Goal: Communication & Community: Answer question/provide support

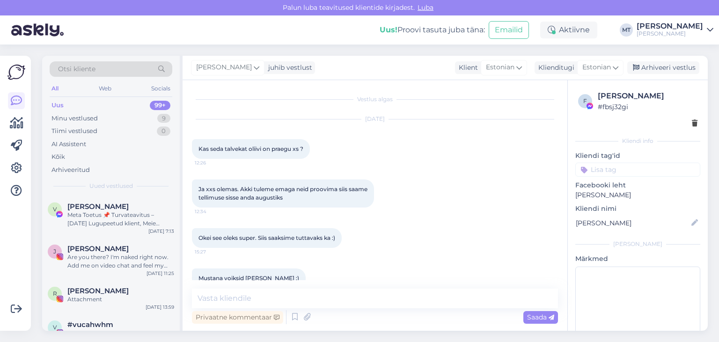
scroll to position [34, 0]
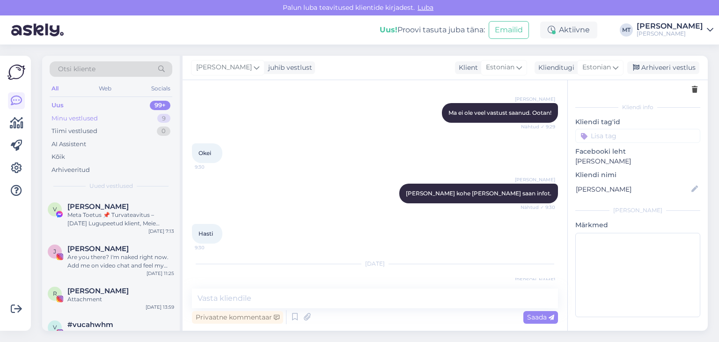
click at [81, 114] on div "Minu vestlused" at bounding box center [74, 118] width 46 height 9
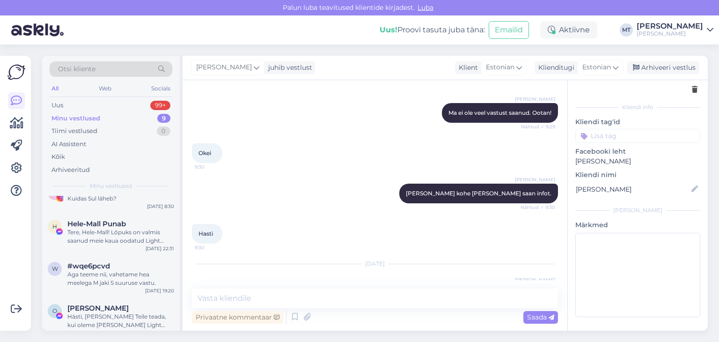
scroll to position [94, 0]
click at [105, 316] on div "Hästi, [PERSON_NAME] Teile teada, kui oleme [PERSON_NAME] Light [PERSON_NAME] […" at bounding box center [120, 319] width 107 height 17
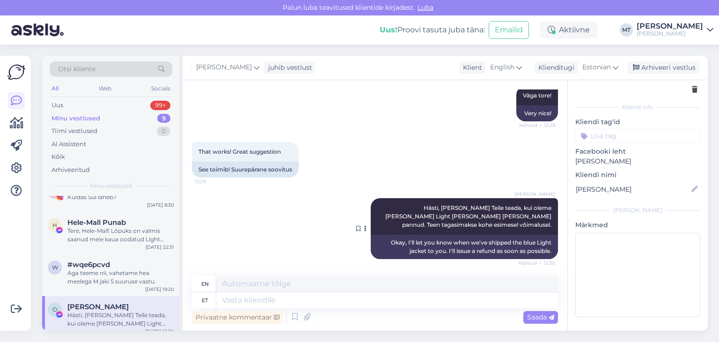
scroll to position [2731, 0]
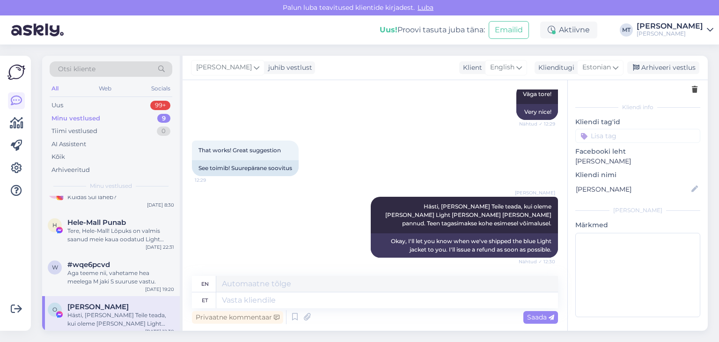
click at [110, 320] on div "Hästi, [PERSON_NAME] Teile teada, kui oleme [PERSON_NAME] Light [PERSON_NAME] […" at bounding box center [120, 319] width 107 height 17
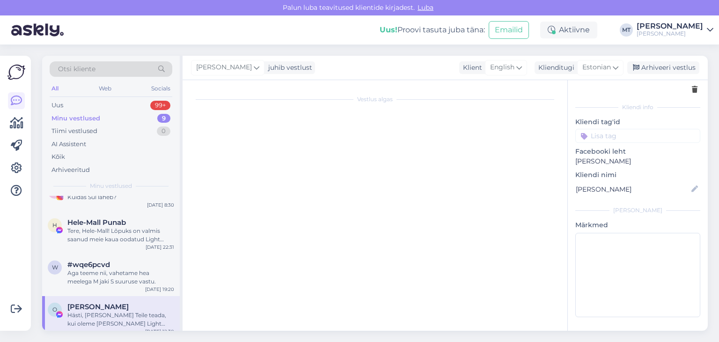
scroll to position [0, 0]
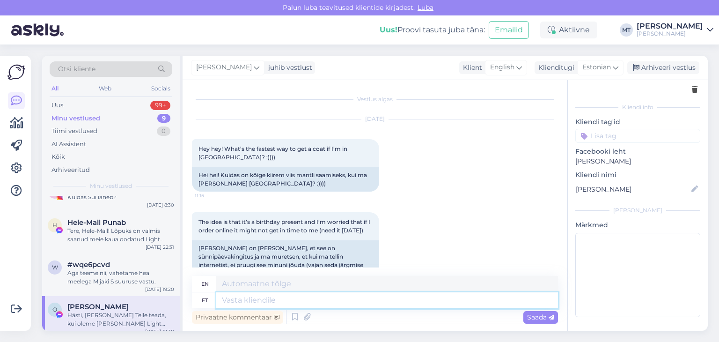
click at [240, 302] on textarea at bounding box center [387, 300] width 342 height 16
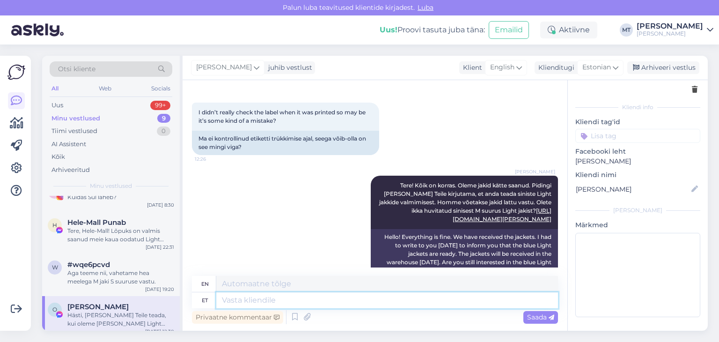
scroll to position [2731, 0]
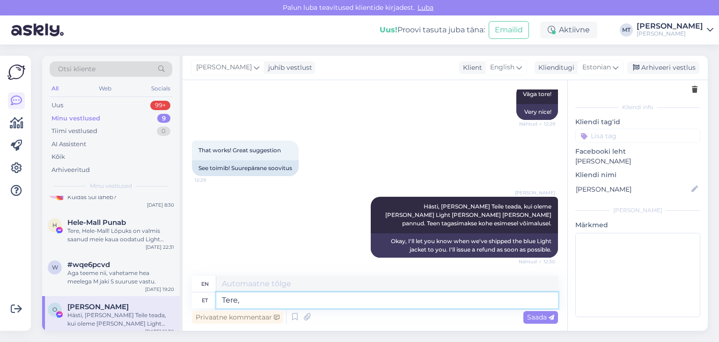
type textarea "Tere,"
type textarea "Hello,"
type textarea "Tere, [PERSON_NAME]!"
type textarea "Hello, [PERSON_NAME]!"
type textarea "Tere, [PERSON_NAME]! [PERSON_NAME]"
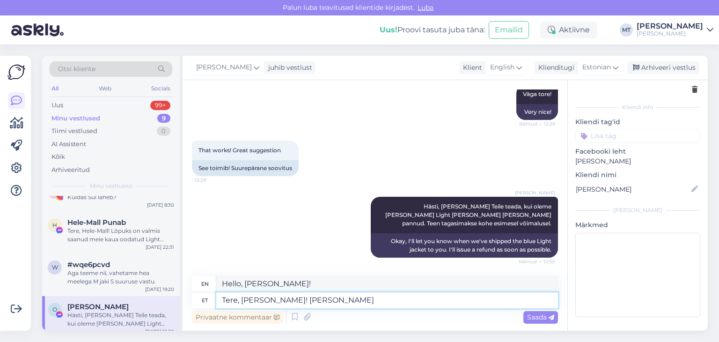
type textarea "Hello, [PERSON_NAME]! I give"
type textarea "Tere, [PERSON_NAME]! [PERSON_NAME], et"
type textarea "Hello, [PERSON_NAME]! I'll let you know,"
type textarea "Tere, [PERSON_NAME]! [PERSON_NAME], et p"
type textarea "Hello, [PERSON_NAME]! I would like to inform you that"
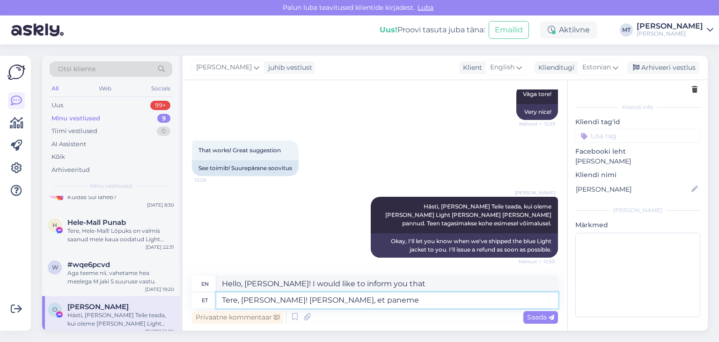
type textarea "Tere, [PERSON_NAME]! [PERSON_NAME], et paneme"
type textarea "Hello, [PERSON_NAME]! I would like to inform you that we will put"
type textarea "Tere, [PERSON_NAME]! [PERSON_NAME], et paneme [PERSON_NAME] T"
type textarea "Hello, [PERSON_NAME]! I would like to inform you that we will be placing [DATE]"
type textarea "Tere, [PERSON_NAME]! [PERSON_NAME], et paneme [PERSON_NAME] p"
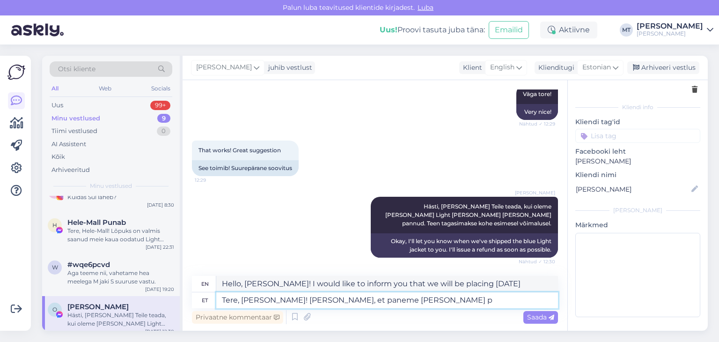
type textarea "Hello, [PERSON_NAME]! I would like to inform you that [DATE] we will be placing…"
type textarea "Tere, [PERSON_NAME]! [PERSON_NAME], et paneme [PERSON_NAME]"
type textarea "Hello, [PERSON_NAME]! I would like to inform you that we will be placing an ord…"
type textarea "Tere, [PERSON_NAME]! [PERSON_NAME], et paneme [PERSON_NAME] [PERSON_NAME]"
type textarea "Hello, [PERSON_NAME]! I would like to inform you that we will be placing a blue…"
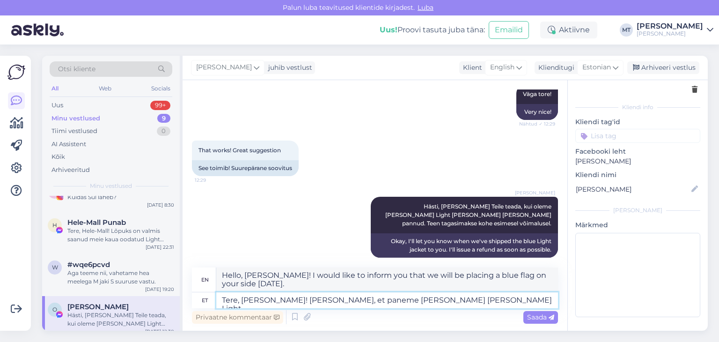
type textarea "Tere, [PERSON_NAME]! [PERSON_NAME], et paneme [PERSON_NAME] [PERSON_NAME] Light"
type textarea "Hello, [PERSON_NAME]! I would like to inform you that [DATE] we will be placing…"
type textarea "Tere, [PERSON_NAME]! [PERSON_NAME], et paneme [PERSON_NAME] [PERSON_NAME] Light…"
type textarea "Hello, [PERSON_NAME]! I would like to inform you that we will be sending you a …"
drag, startPoint x: 357, startPoint y: 302, endPoint x: 324, endPoint y: 298, distance: 32.5
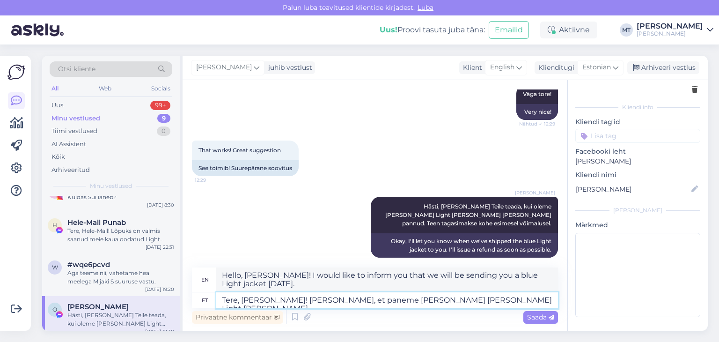
click at [324, 298] on textarea "Tere, [PERSON_NAME]! [PERSON_NAME], et paneme [PERSON_NAME] [PERSON_NAME] Light…" at bounding box center [387, 300] width 342 height 16
type textarea "Tere, [PERSON_NAME]! [PERSON_NAME], et saadame [PERSON_NAME] [PERSON_NAME] Ligh…"
type textarea "Hello, [PERSON_NAME]! I would like to inform you that we will send you a blue L…"
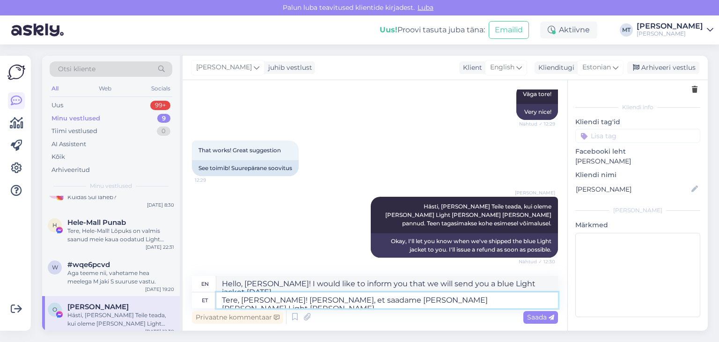
click at [478, 301] on textarea "Tere, [PERSON_NAME]! [PERSON_NAME], et saadame [PERSON_NAME] [PERSON_NAME] Ligh…" at bounding box center [387, 300] width 342 height 16
type textarea "Tere, [PERSON_NAME]! [PERSON_NAME], et saadame [PERSON_NAME] [PERSON_NAME] Ligh…"
type textarea "Hello, [PERSON_NAME]! I would like to inform you that [DATE] we will send you a…"
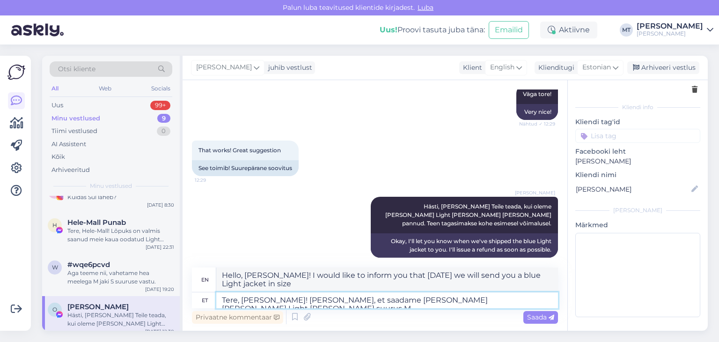
type textarea "Tere, [PERSON_NAME]! [PERSON_NAME], et saadame [PERSON_NAME] [PERSON_NAME] Ligh…"
type textarea "Hello, [PERSON_NAME]! I would like to inform you that we will send you a blue L…"
type textarea "Tere, [PERSON_NAME]! [PERSON_NAME], et saadame [PERSON_NAME] [PERSON_NAME] Ligh…"
type textarea "Hello, [PERSON_NAME]! I would like to inform you that [DATE] we will send you a…"
type textarea "Tere, [PERSON_NAME]! [PERSON_NAME], et saadame [PERSON_NAME] [PERSON_NAME] Ligh…"
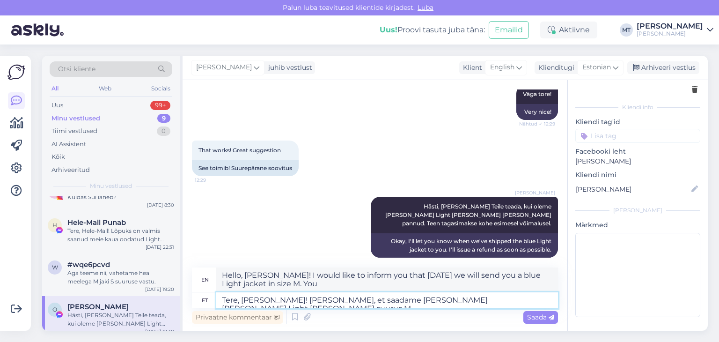
type textarea "Hello, [PERSON_NAME]! I would like to inform you that we will send you a blue L…"
type textarea "Tere, [PERSON_NAME]! [PERSON_NAME], et saadame [PERSON_NAME] [PERSON_NAME] Ligh…"
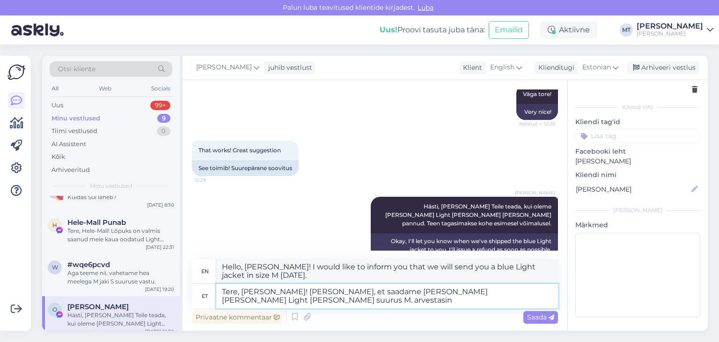
type textarea "Hello, [PERSON_NAME]! I would like to inform you that [DATE] we will send you a…"
type textarea "Tere, [PERSON_NAME]! [PERSON_NAME], et saadame [PERSON_NAME] [PERSON_NAME] Ligh…"
type textarea "Hello, [PERSON_NAME]! I would like to inform you that [DATE] we will send you a…"
type textarea "Tere, [PERSON_NAME]! [PERSON_NAME], et saadame [PERSON_NAME] [PERSON_NAME] Ligh…"
type textarea "Hello, [PERSON_NAME]! I would like to inform you that [DATE] we will send you a…"
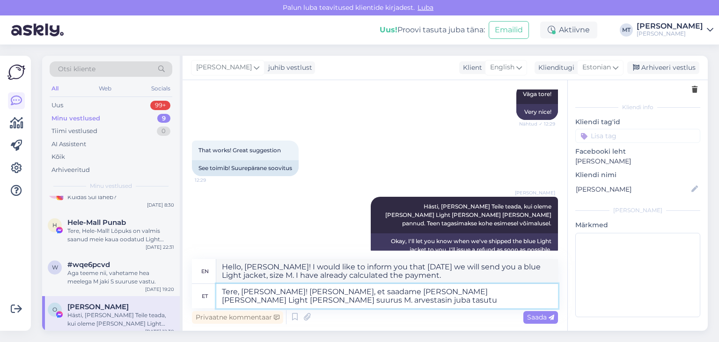
type textarea "Tere, [PERSON_NAME]! [PERSON_NAME], et saadame [PERSON_NAME] [PERSON_NAME] Ligh…"
type textarea "Hello, [PERSON_NAME]! I would like to inform you that we will send you a blue L…"
type textarea "Tere, [PERSON_NAME]! [PERSON_NAME], et saadame [PERSON_NAME] [PERSON_NAME] Ligh…"
type textarea "Hello, [PERSON_NAME]! I would like to inform you that [DATE] we will send you a…"
type textarea "Tere, [PERSON_NAME]! [PERSON_NAME], et saadame [PERSON_NAME] [PERSON_NAME] Ligh…"
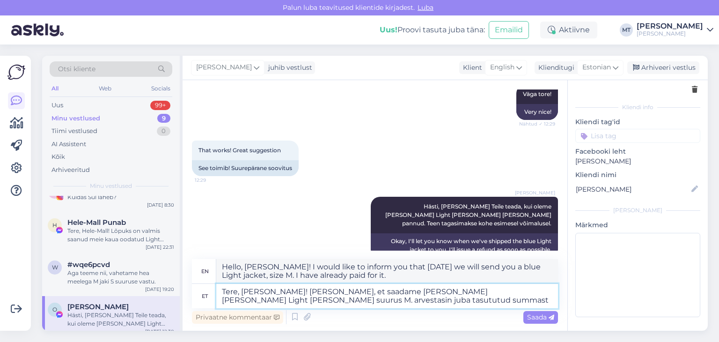
type textarea "Hello, [PERSON_NAME]! I would like to inform you that [DATE] we will send you a…"
type textarea "Tere, [PERSON_NAME]! [PERSON_NAME], et saadame [PERSON_NAME] [PERSON_NAME] Ligh…"
type textarea "Hello, [PERSON_NAME]! I would like to inform you that [DATE] we will send you a…"
type textarea "Tere, [PERSON_NAME]! [PERSON_NAME], et saadame [PERSON_NAME] [PERSON_NAME] Ligh…"
type textarea "Hello, [PERSON_NAME]! I would like to inform you that [DATE] we will send you a…"
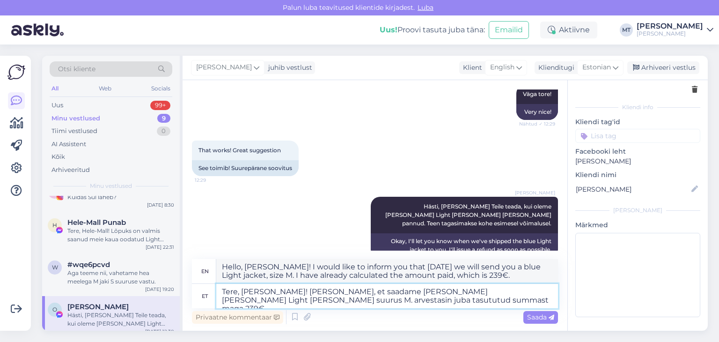
type textarea "Tere, [PERSON_NAME]! [PERSON_NAME], et saadame [PERSON_NAME] [PERSON_NAME] Ligh…"
type textarea "Hello, [PERSON_NAME]! I would like to inform you that [DATE] we will send you a…"
type textarea "Tere, [PERSON_NAME]! [PERSON_NAME], et saadame [PERSON_NAME] [PERSON_NAME] Ligh…"
type textarea "Hello, [PERSON_NAME]! I would like to inform you that [DATE] we will send you a…"
type textarea "Tere, [PERSON_NAME]! [PERSON_NAME], et saadame [PERSON_NAME] [PERSON_NAME] Ligh…"
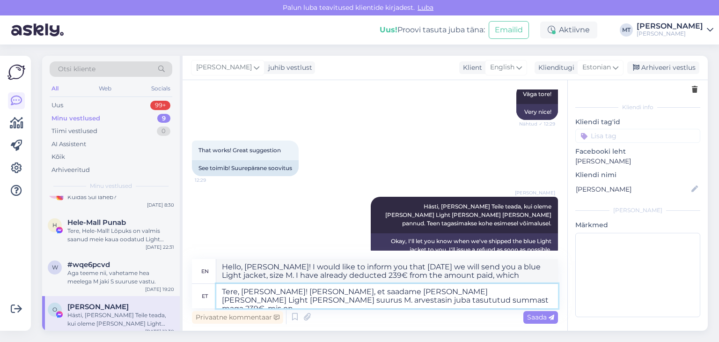
type textarea "Hello, [PERSON_NAME]! I would like to inform you that [DATE] we will send you a…"
type textarea "Tere, [PERSON_NAME]! [PERSON_NAME], et saadame [PERSON_NAME] [PERSON_NAME] Ligh…"
type textarea "Hello, [PERSON_NAME]! I would like to inform you that [DATE] we will send you a…"
type textarea "Tere, [PERSON_NAME]! [PERSON_NAME], et saadame [PERSON_NAME] [PERSON_NAME] Ligh…"
type textarea "Hello, [PERSON_NAME]! I would like to inform you that [DATE] we will send you a…"
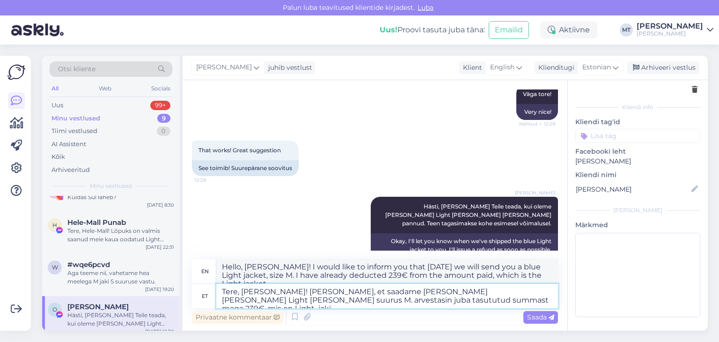
click at [377, 300] on textarea "Tere, [PERSON_NAME]! [PERSON_NAME], et saadame [PERSON_NAME] [PERSON_NAME] Ligh…" at bounding box center [387, 296] width 342 height 24
type textarea "Tere, [PERSON_NAME]! [PERSON_NAME], et saadame [PERSON_NAME] [PERSON_NAME] Ligh…"
type textarea "Hello, [PERSON_NAME]! I would like to inform you that [DATE] we will send you a…"
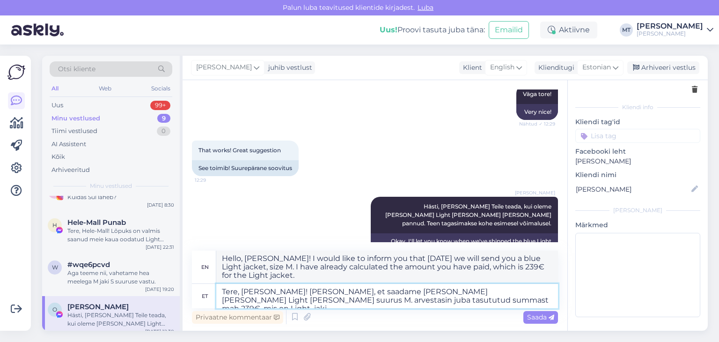
type textarea "Tere, [PERSON_NAME]! [PERSON_NAME], et saadame [PERSON_NAME] [PERSON_NAME] Ligh…"
type textarea "Hello, [PERSON_NAME]! I would like to inform you that [DATE] we will send you a…"
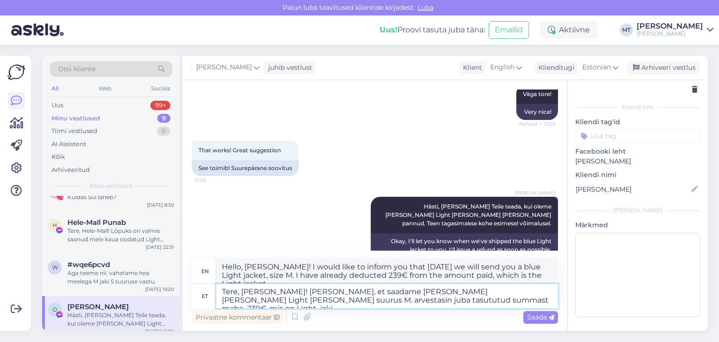
type textarea "Tere, [PERSON_NAME]! [PERSON_NAME], et saadame [PERSON_NAME] [PERSON_NAME] Ligh…"
type textarea "Hello, [PERSON_NAME]! I would like to inform you that [DATE] we will send you a…"
type textarea "Tere, [PERSON_NAME]! [PERSON_NAME], et saadame [PERSON_NAME] [PERSON_NAME] Ligh…"
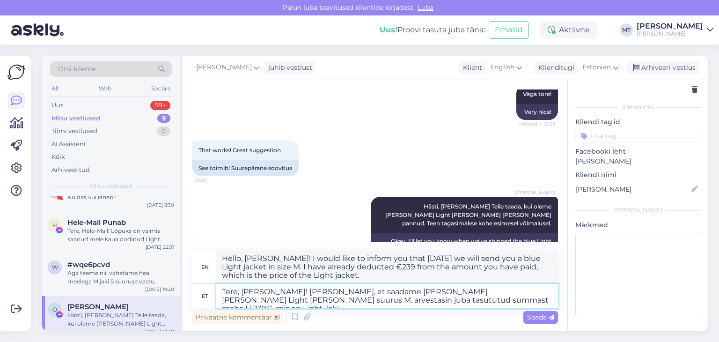
type textarea "Hello, [PERSON_NAME]! I would like to inform you that [DATE] we will send you a…"
type textarea "Tere, [PERSON_NAME]! [PERSON_NAME], et saadame [PERSON_NAME] [PERSON_NAME] Ligh…"
type textarea "Hello, [PERSON_NAME]! I would like to inform you that [DATE] we will send you a…"
type textarea "Tere, [PERSON_NAME]! [PERSON_NAME], et saadame [PERSON_NAME] [PERSON_NAME] Ligh…"
type textarea "Hello, [PERSON_NAME]! I would like to inform you that [DATE] we will send you a…"
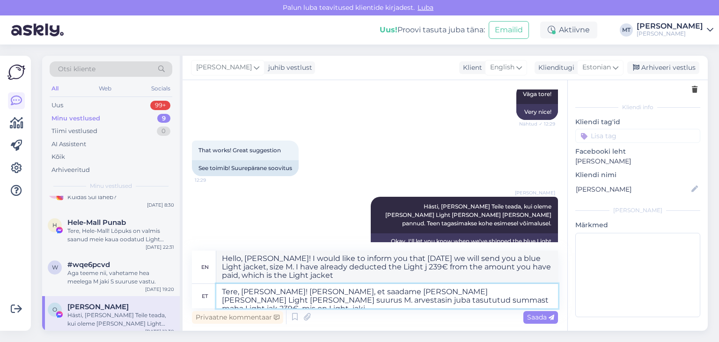
type textarea "Tere, [PERSON_NAME]! [PERSON_NAME], et saadame [PERSON_NAME] [PERSON_NAME] Ligh…"
type textarea "Hello, [PERSON_NAME]! I would like to inform you that [DATE] we will send you a…"
type textarea "Tere, [PERSON_NAME]! [PERSON_NAME], et saadame [PERSON_NAME] [PERSON_NAME] Ligh…"
type textarea "Hello, [PERSON_NAME]! I would like to inform you that [DATE] we will send you a…"
type textarea "Tere, [PERSON_NAME]! [PERSON_NAME], et saadame [PERSON_NAME] [PERSON_NAME] Ligh…"
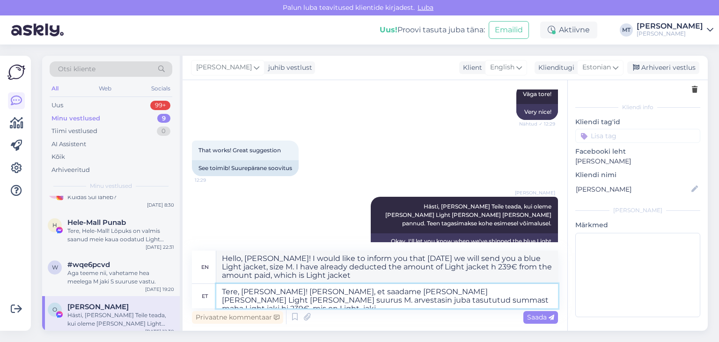
type textarea "Hello, [PERSON_NAME]! I would like to inform you that [DATE] we will send you a…"
type textarea "Tere, [PERSON_NAME]! [PERSON_NAME], et saadame [PERSON_NAME] [PERSON_NAME] Ligh…"
type textarea "Hello, [PERSON_NAME]! I would like to inform you that [DATE] we will send you a…"
type textarea "Tere, [PERSON_NAME]! [PERSON_NAME], et saadame [PERSON_NAME] [PERSON_NAME] Ligh…"
type textarea "Hello, [PERSON_NAME]! I would like to inform you that [DATE] we will send you a…"
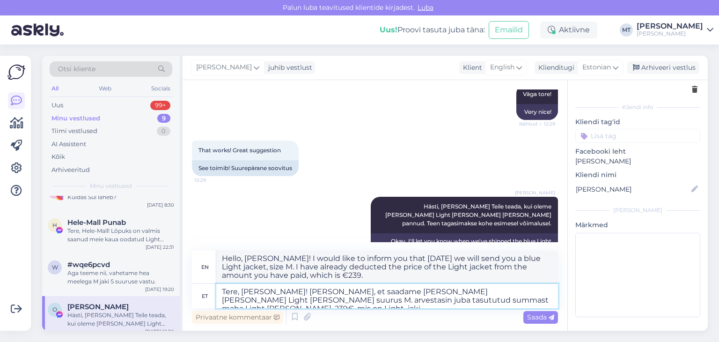
type textarea "Tere, [PERSON_NAME]! [PERSON_NAME], et saadame [PERSON_NAME] [PERSON_NAME] Ligh…"
type textarea "Hello, [PERSON_NAME]! I would like to inform you that [DATE] we will send you a…"
drag, startPoint x: 536, startPoint y: 299, endPoint x: 462, endPoint y: 301, distance: 73.1
click at [462, 301] on textarea "Tere, [PERSON_NAME]! [PERSON_NAME], et saadame [PERSON_NAME] [PERSON_NAME] Ligh…" at bounding box center [387, 296] width 342 height 24
type textarea "Tere, [PERSON_NAME]! [PERSON_NAME], et saadame [PERSON_NAME] [PERSON_NAME] Ligh…"
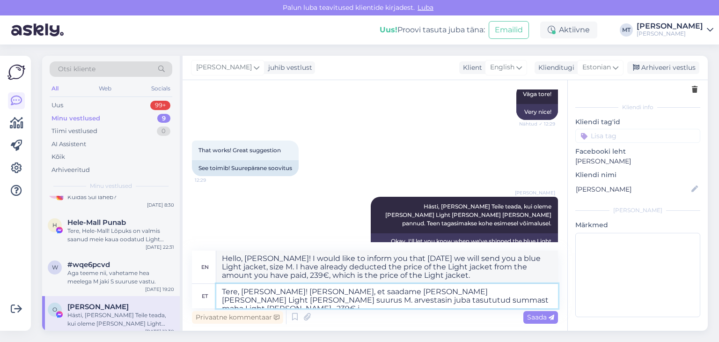
type textarea "Hello, [PERSON_NAME]! I would like to inform you that [DATE] we will send you a…"
type textarea "Tere, [PERSON_NAME]! [PERSON_NAME], et saadame [PERSON_NAME] [PERSON_NAME] Ligh…"
type textarea "Hello, [PERSON_NAME]! I would like to inform you that [DATE] we will send you a…"
type textarea "Tere, [PERSON_NAME]! [PERSON_NAME], et saadame [PERSON_NAME] [PERSON_NAME] Ligh…"
type textarea "Hello, [PERSON_NAME]! I would like to inform you that [DATE] we will send you a…"
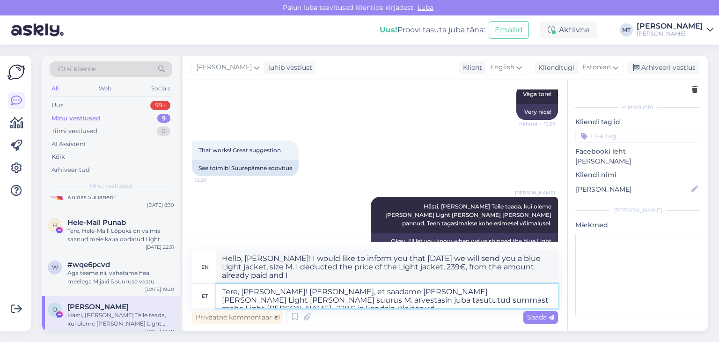
type textarea "Tere, [PERSON_NAME]! [PERSON_NAME], et saadame [PERSON_NAME] [PERSON_NAME] Ligh…"
type textarea "Hello, [PERSON_NAME]! I would like to inform you that [DATE] we will send you a…"
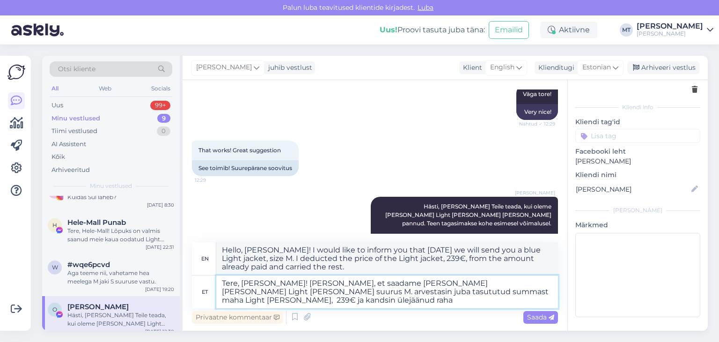
type textarea "Tere, [PERSON_NAME]! [PERSON_NAME], et saadame [PERSON_NAME] [PERSON_NAME] Ligh…"
type textarea "Hello, [PERSON_NAME]! I would like to inform you that [DATE] we will send you a…"
type textarea "Tere, [PERSON_NAME]! [PERSON_NAME], et saadame [PERSON_NAME] [PERSON_NAME] Ligh…"
type textarea "Hello, [PERSON_NAME]! I would like to inform you that [DATE] we will send you a…"
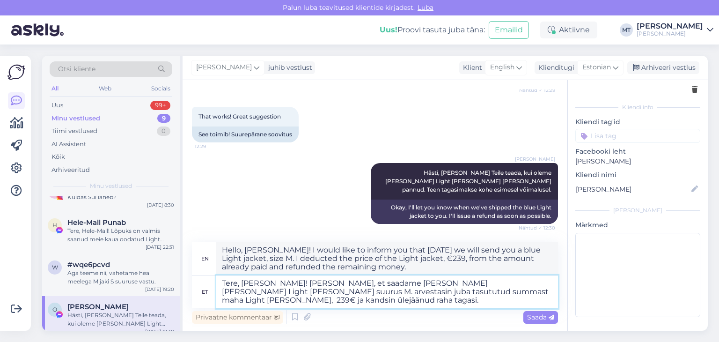
click at [271, 301] on textarea "Tere, [PERSON_NAME]! [PERSON_NAME], et saadame [PERSON_NAME] [PERSON_NAME] Ligh…" at bounding box center [387, 291] width 342 height 33
type textarea "Tere, [PERSON_NAME]! [PERSON_NAME], et saadame [PERSON_NAME] [PERSON_NAME] Ligh…"
click at [529, 316] on span "Saada" at bounding box center [540, 317] width 27 height 8
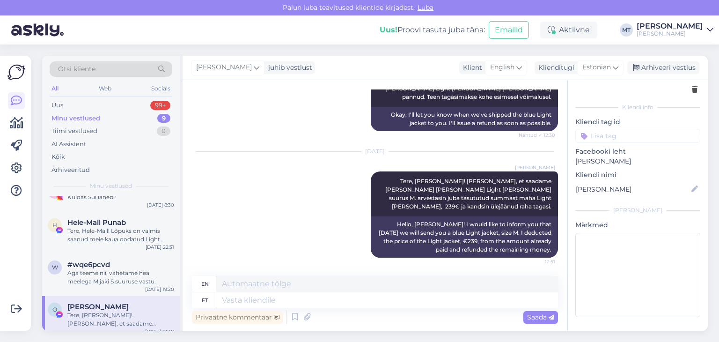
scroll to position [2857, 0]
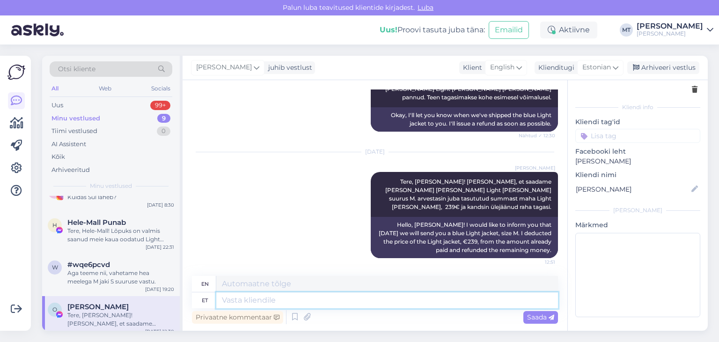
click at [247, 300] on textarea at bounding box center [387, 300] width 342 height 16
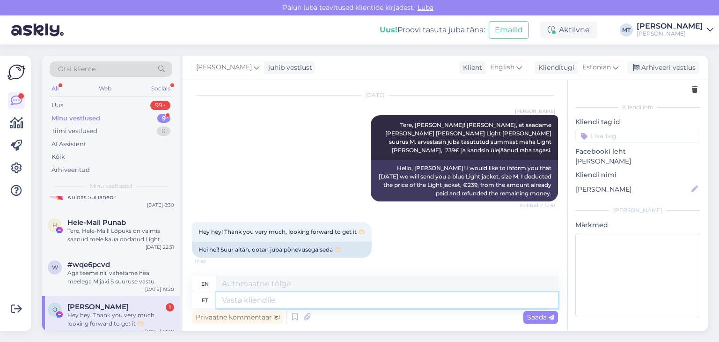
click at [235, 299] on textarea at bounding box center [387, 300] width 342 height 16
type textarea "Aitäh"
type textarea "Thank you"
type textarea "Aitäh Teile s"
type textarea "Thank you."
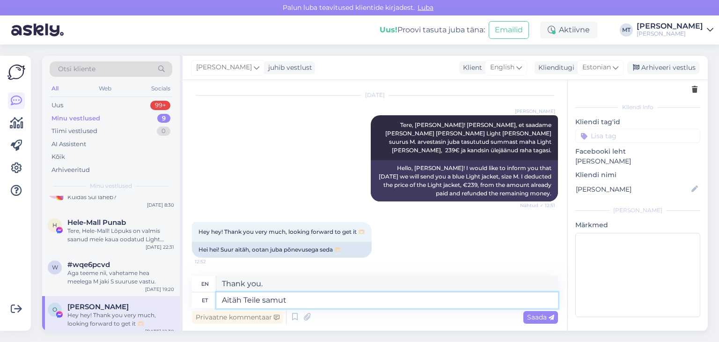
type textarea "Aitäh Teile samuti"
type textarea "Thank you too."
type textarea "Aitäh Teile samuti. Jään"
type textarea "Thank you too. I'll stay."
type textarea "Aitäh Teile samuti. Jään tagasisidet o"
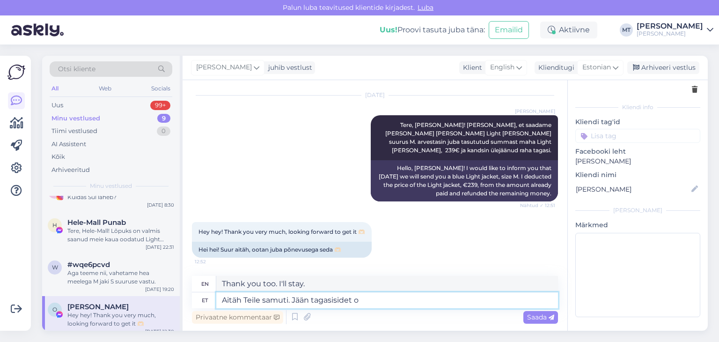
type textarea "Thank you too. I'll leave feedback."
type textarea "Aitäh Teile samuti. Jään tagasisidet ootama."
type textarea "Thank you too. I look forward to your feedback."
type textarea "Aitäh Teile samuti. Jään tagasisidet ootama. :)"
type textarea "Thank you too. I look forward to your feedback. :)"
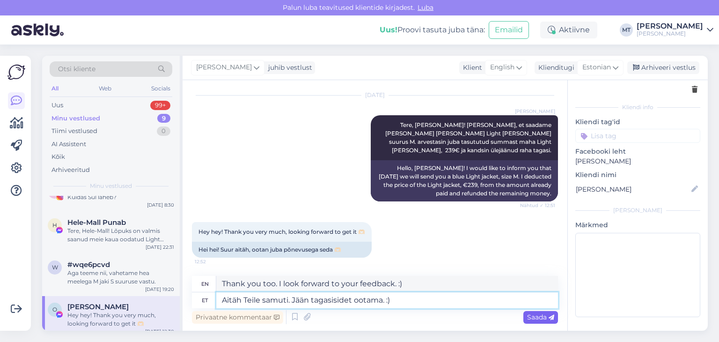
type textarea "Aitäh Teile samuti. Jään tagasisidet ootama. :)"
click at [530, 317] on span "Saada" at bounding box center [540, 317] width 27 height 8
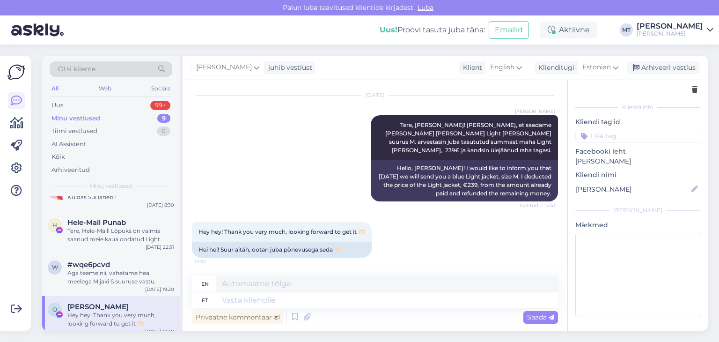
scroll to position [2970, 0]
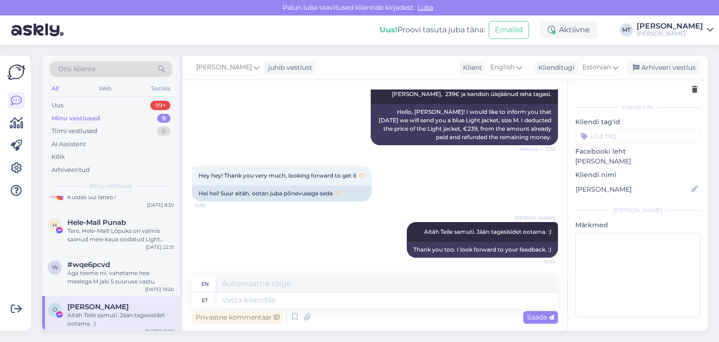
click at [92, 117] on div "Minu vestlused" at bounding box center [75, 118] width 49 height 9
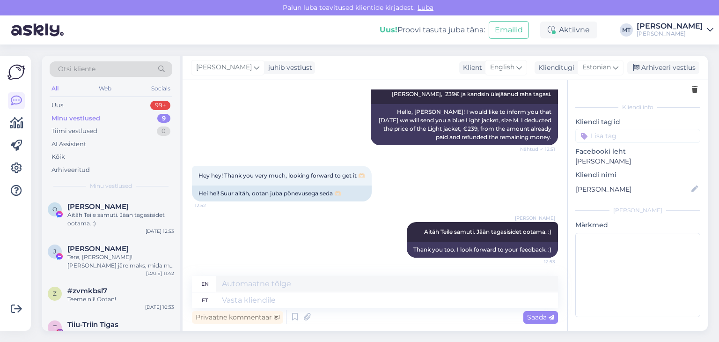
click at [106, 70] on div "Otsi kliente" at bounding box center [111, 68] width 123 height 15
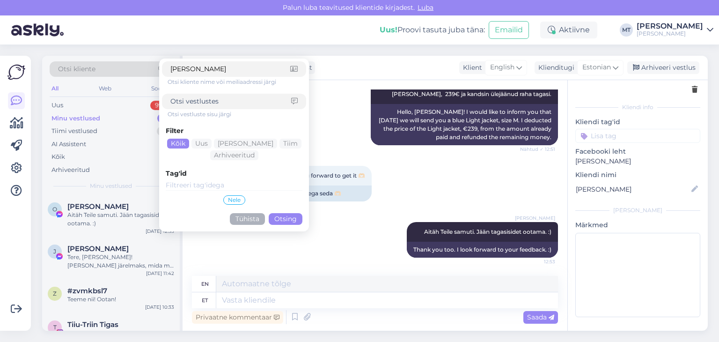
type input "[PERSON_NAME]"
click at [290, 220] on button "Otsing" at bounding box center [286, 219] width 34 height 12
